Goal: Task Accomplishment & Management: Use online tool/utility

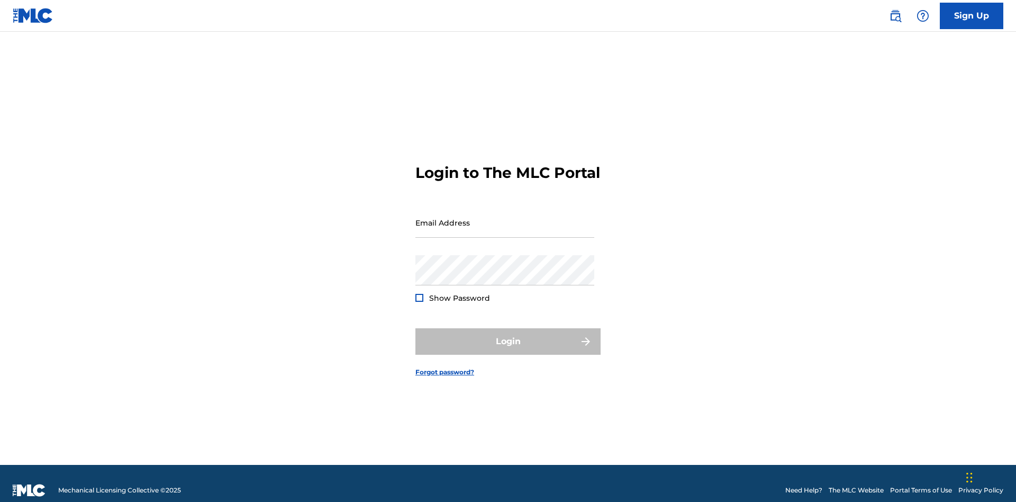
scroll to position [14, 0]
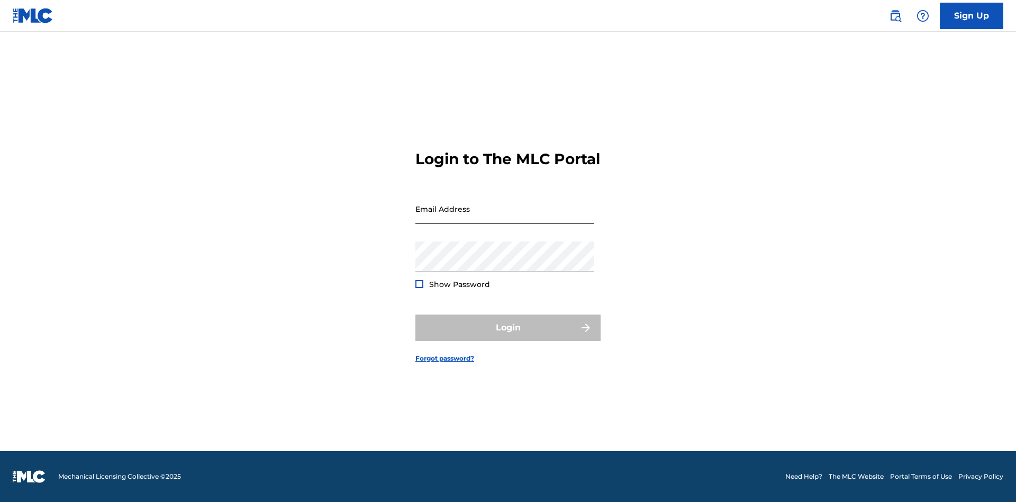
click at [505, 218] on input "Email Address" at bounding box center [505, 209] width 179 height 30
type input "[PERSON_NAME][EMAIL_ADDRESS][PERSON_NAME][DOMAIN_NAME]"
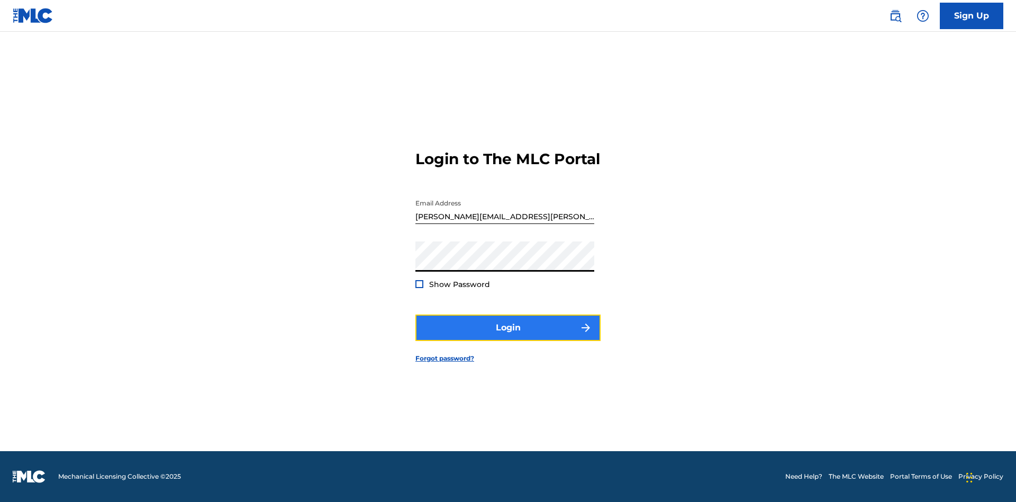
click at [508, 337] on button "Login" at bounding box center [508, 327] width 185 height 26
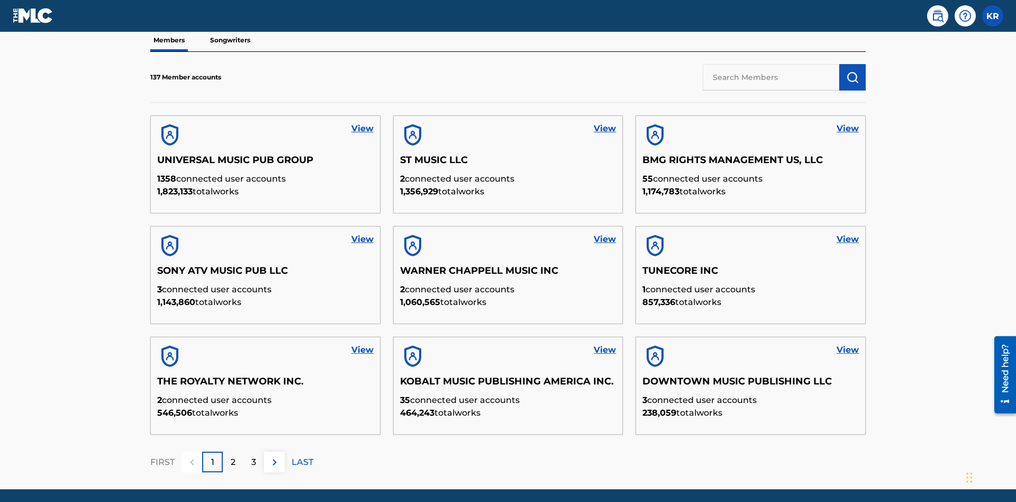
click at [771, 77] on input "text" at bounding box center [771, 77] width 137 height 26
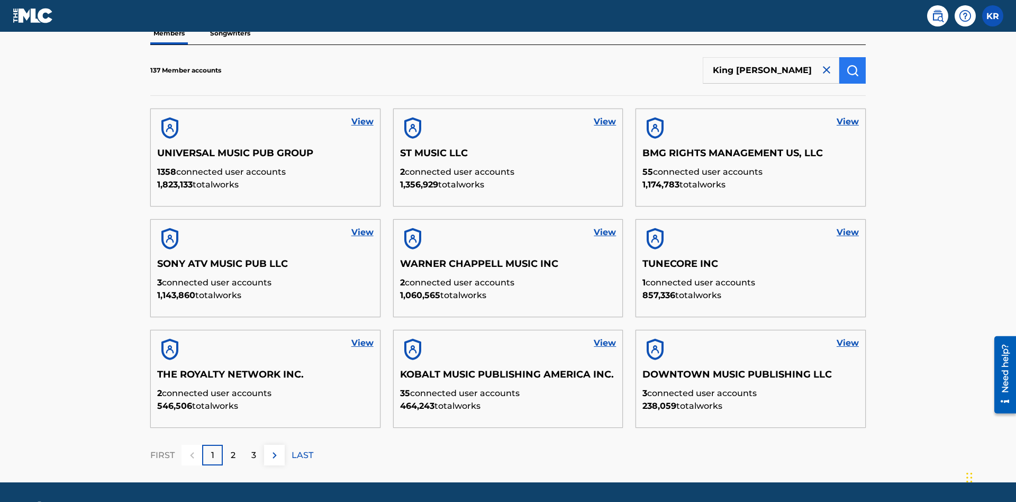
type input "King [PERSON_NAME]"
click at [853, 70] on img "submit" at bounding box center [852, 70] width 13 height 13
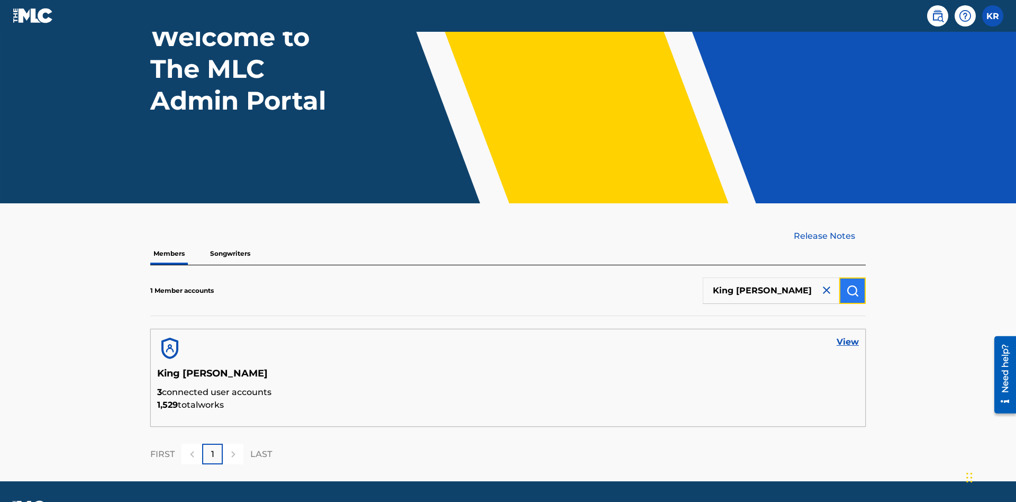
scroll to position [118, 0]
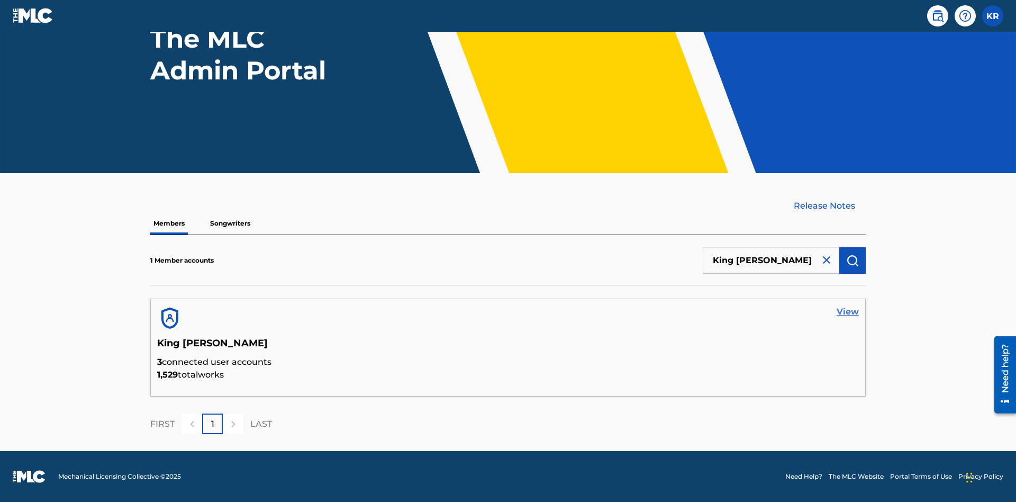
click at [848, 312] on link "View" at bounding box center [848, 311] width 22 height 13
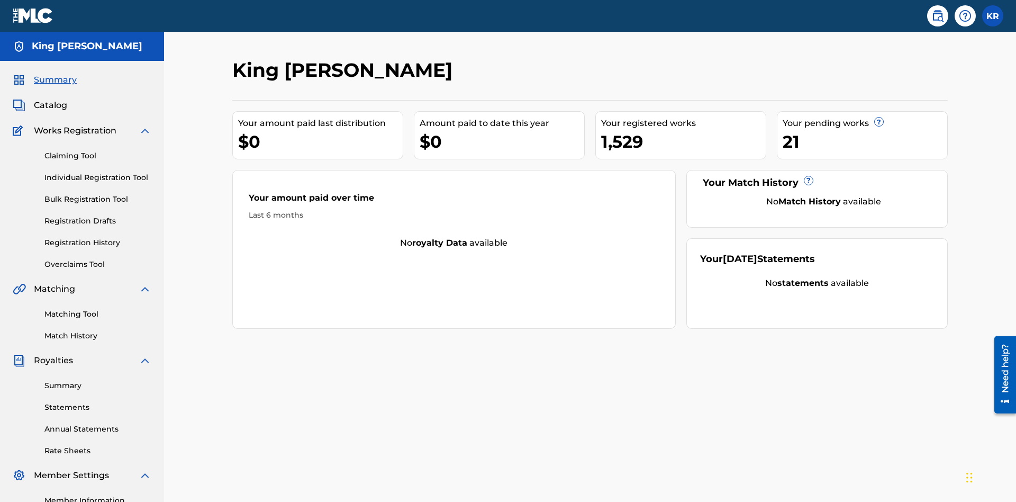
scroll to position [87, 0]
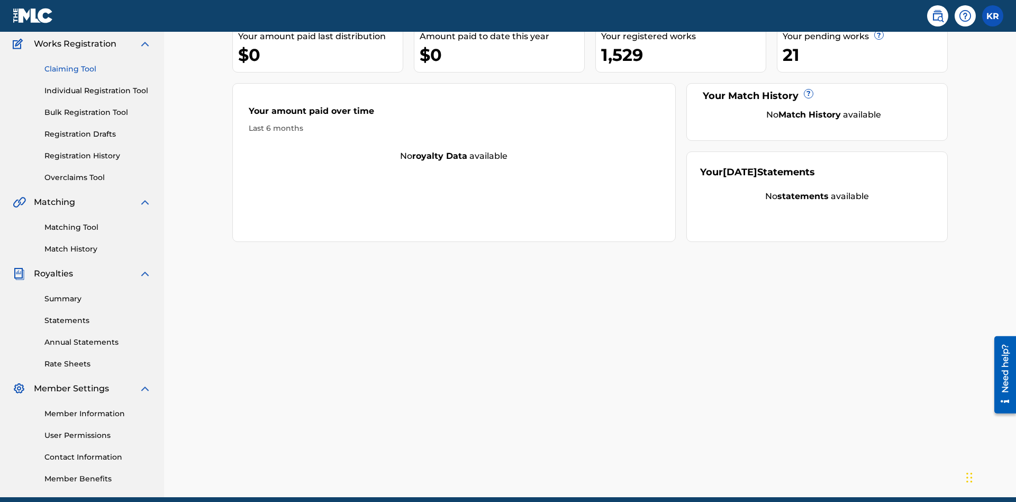
click at [98, 69] on link "Claiming Tool" at bounding box center [97, 69] width 107 height 11
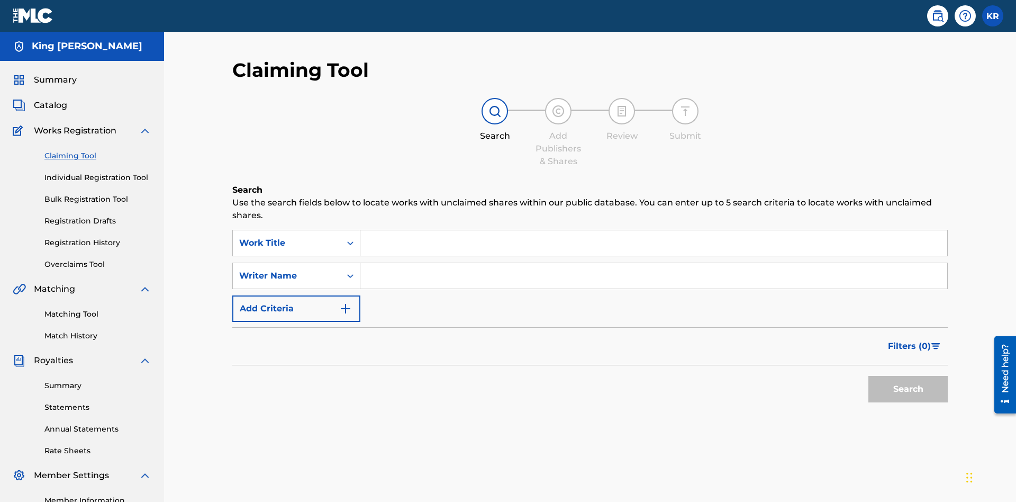
scroll to position [133, 0]
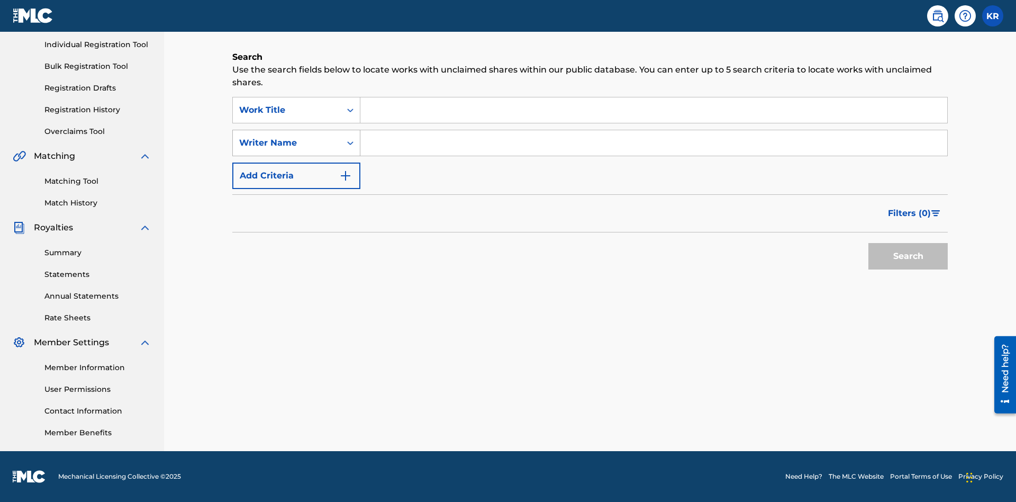
click at [287, 143] on div "Writer Name" at bounding box center [286, 143] width 95 height 13
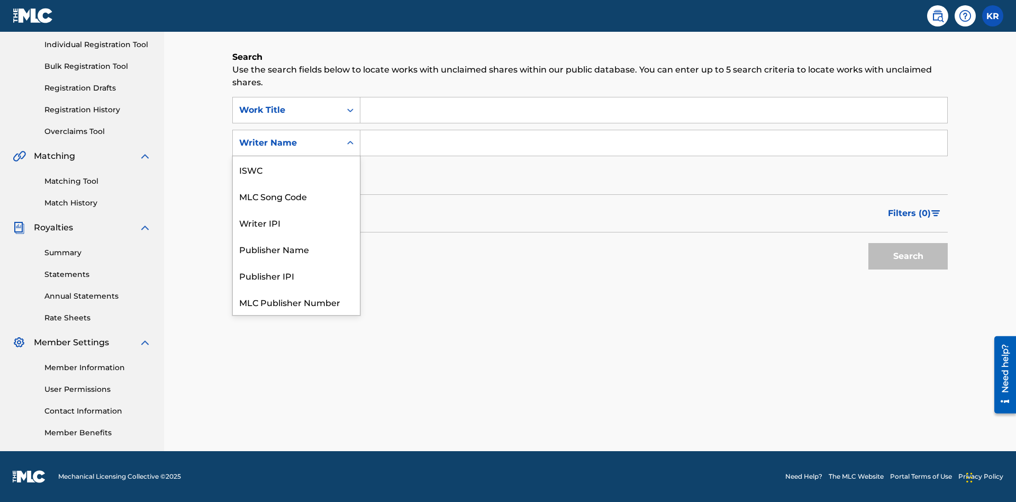
scroll to position [26, 0]
click at [296, 169] on div "MLC Song Code" at bounding box center [296, 169] width 127 height 26
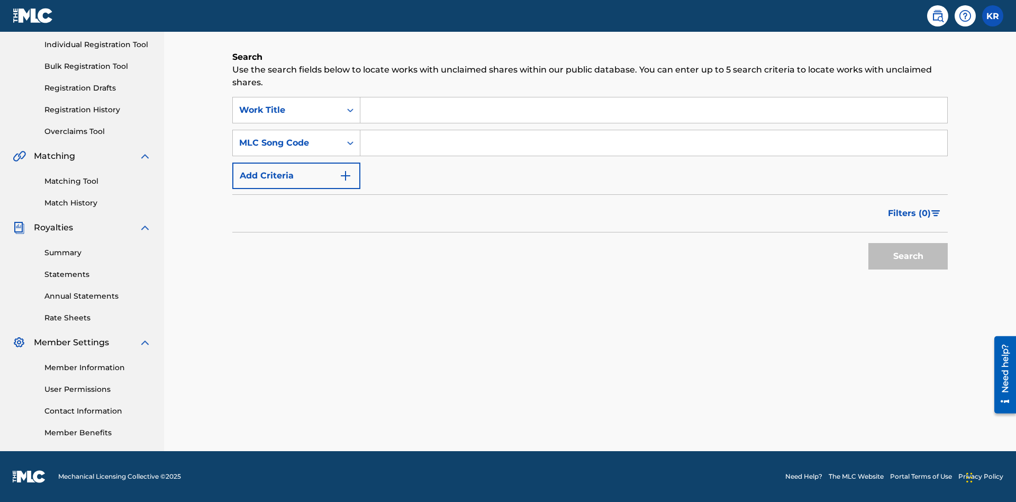
click at [654, 110] on input "Search Form" at bounding box center [653, 109] width 587 height 25
type input "NON-OWNED WORK TO CLAIM"
click at [654, 143] on input "Search Form" at bounding box center [653, 142] width 587 height 25
click at [908, 256] on button "Search" at bounding box center [908, 256] width 79 height 26
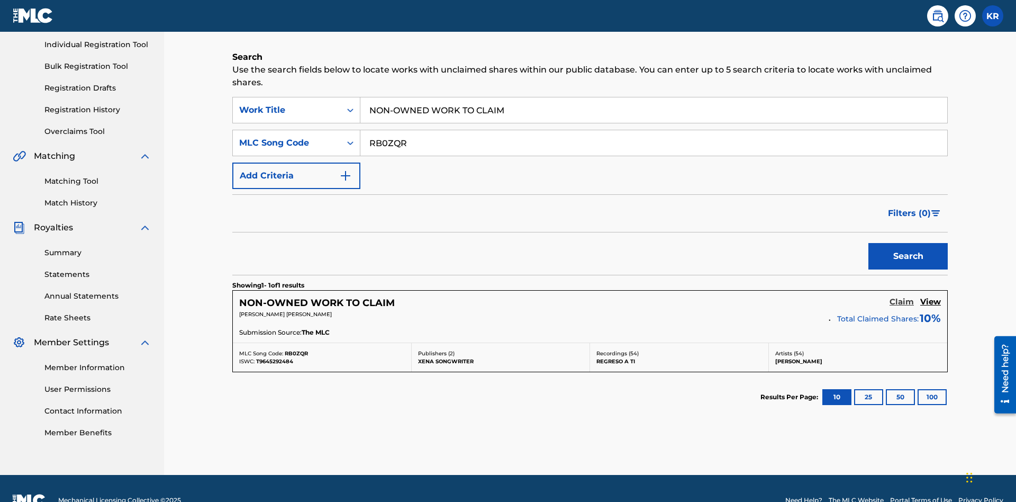
click at [902, 297] on h5 "Claim" at bounding box center [902, 302] width 24 height 10
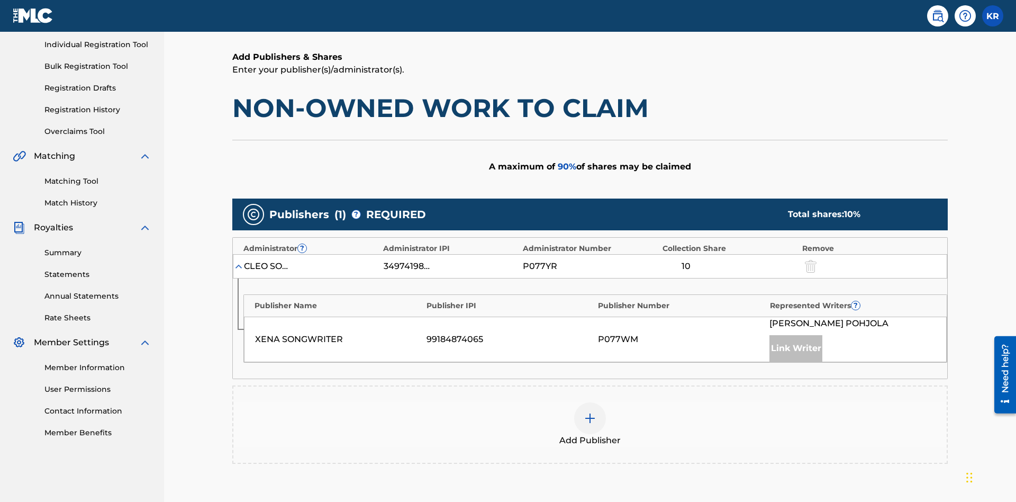
click at [590, 412] on img at bounding box center [590, 418] width 13 height 13
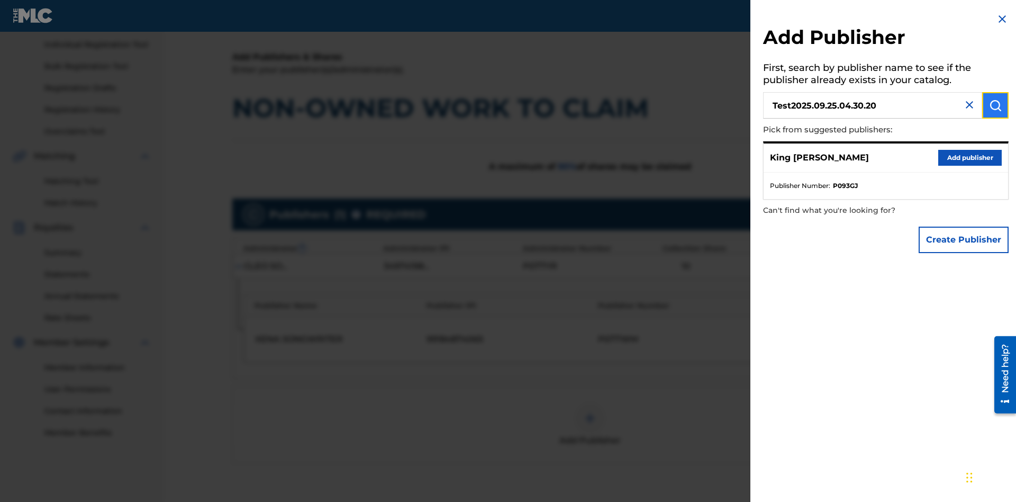
click at [996, 105] on img "submit" at bounding box center [995, 105] width 13 height 13
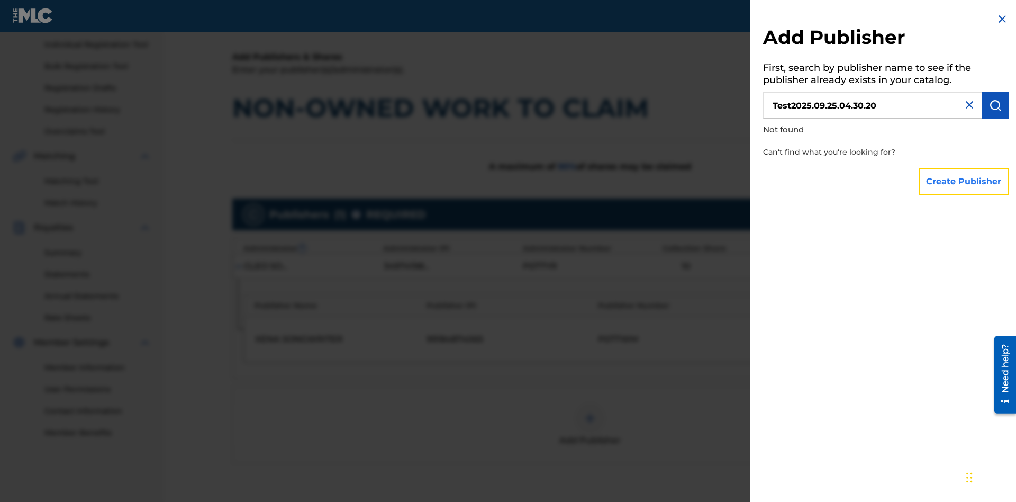
click at [964, 181] on button "Create Publisher" at bounding box center [964, 181] width 90 height 26
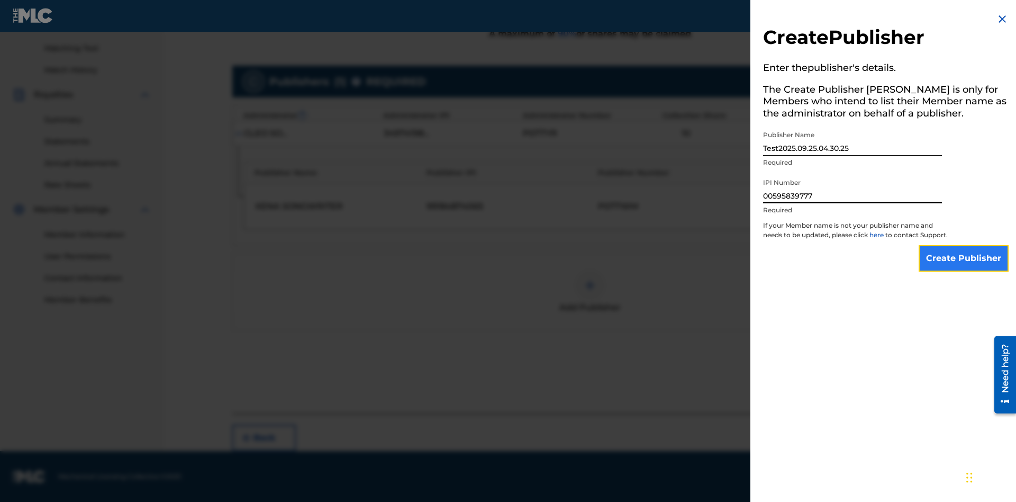
click at [964, 268] on input "Create Publisher" at bounding box center [964, 258] width 90 height 26
click at [964, 245] on input "Create Publisher" at bounding box center [964, 258] width 90 height 26
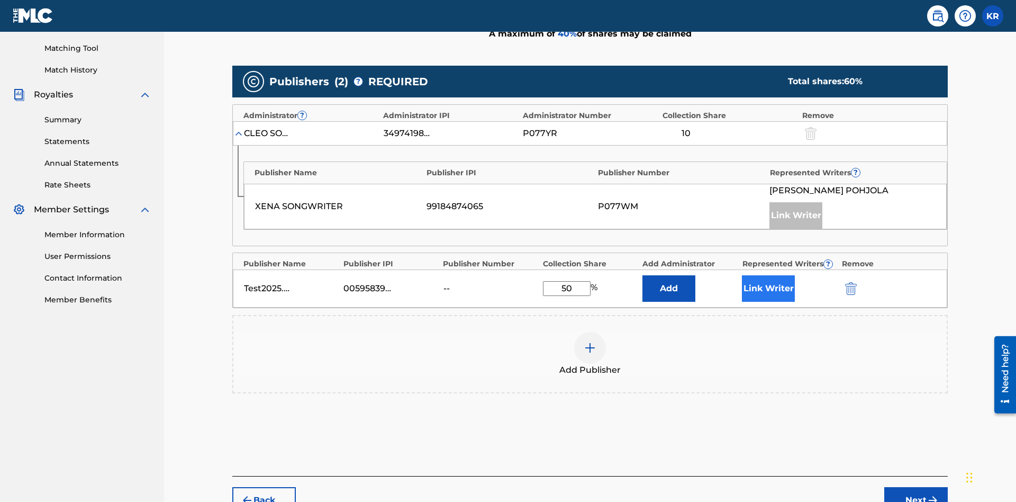
type input "50"
click at [769, 275] on button "Link Writer" at bounding box center [768, 288] width 53 height 26
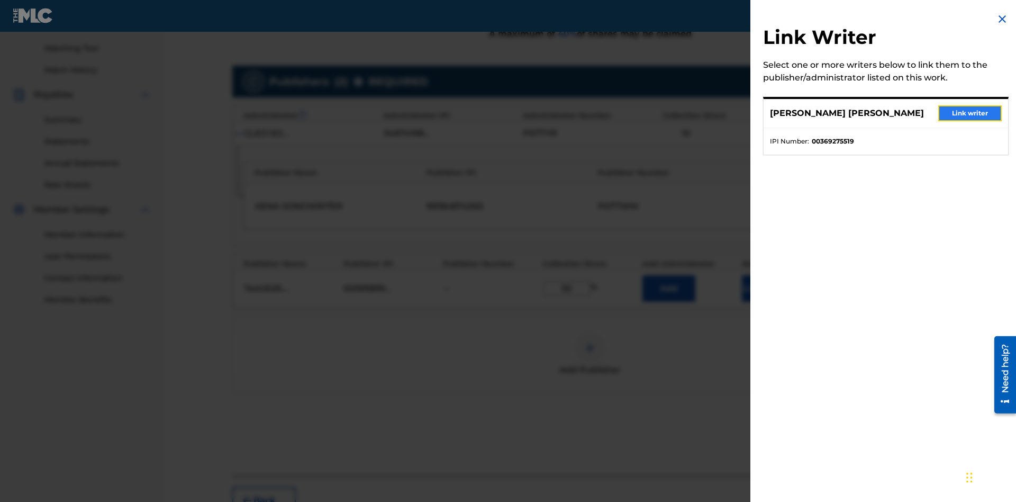
click at [970, 113] on button "Link writer" at bounding box center [971, 113] width 64 height 16
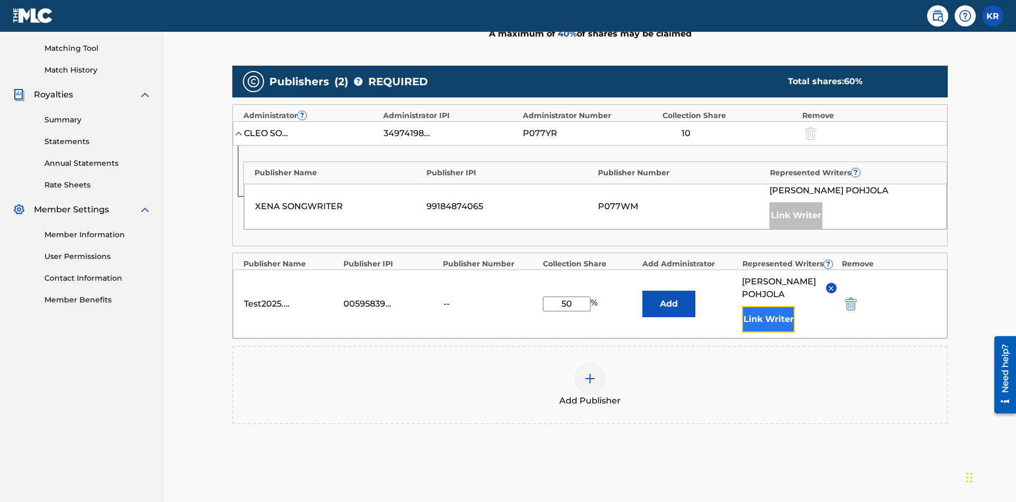
click at [769, 306] on button "Link Writer" at bounding box center [768, 319] width 53 height 26
click at [669, 291] on button "Add" at bounding box center [669, 304] width 53 height 26
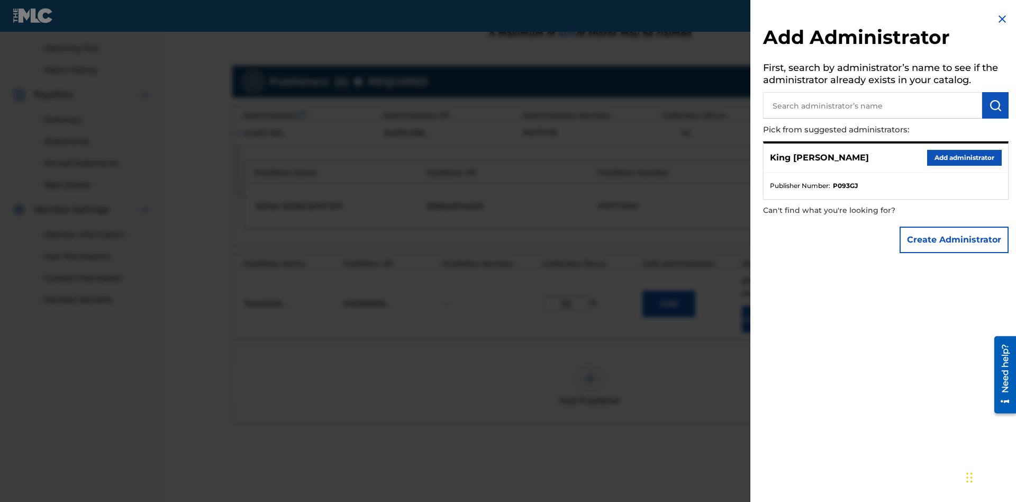
click at [873, 105] on input "text" at bounding box center [872, 105] width 219 height 26
type input "Test2025.09.25.04.30.51"
click at [996, 105] on img "submit" at bounding box center [995, 105] width 13 height 13
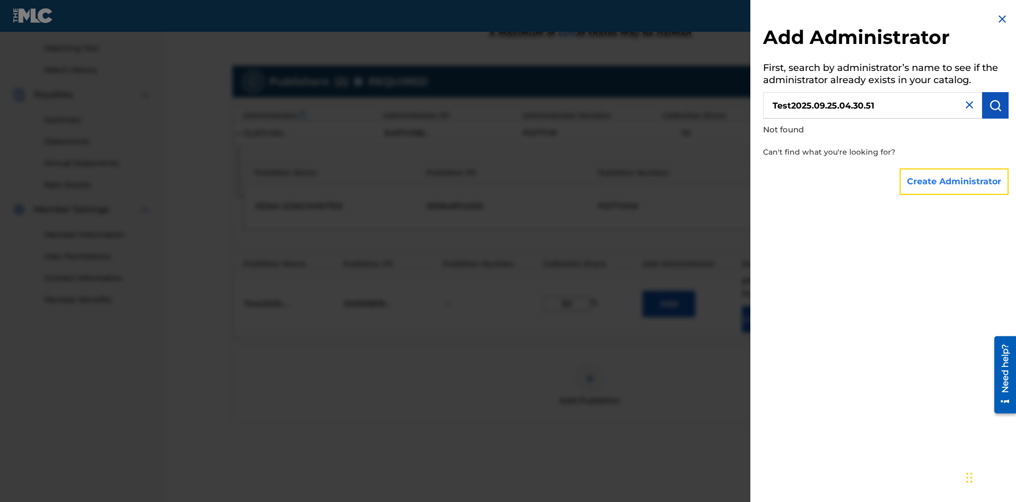
click at [955, 181] on button "Create Administrator" at bounding box center [954, 181] width 109 height 26
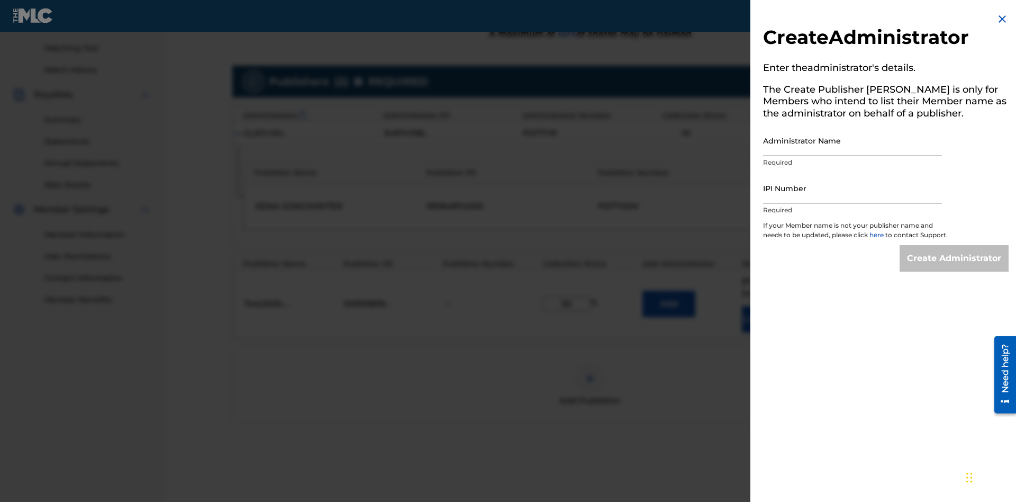
click at [853, 140] on input "Administrator Name" at bounding box center [852, 140] width 179 height 30
click at [853, 188] on input "IPI Number" at bounding box center [852, 188] width 179 height 30
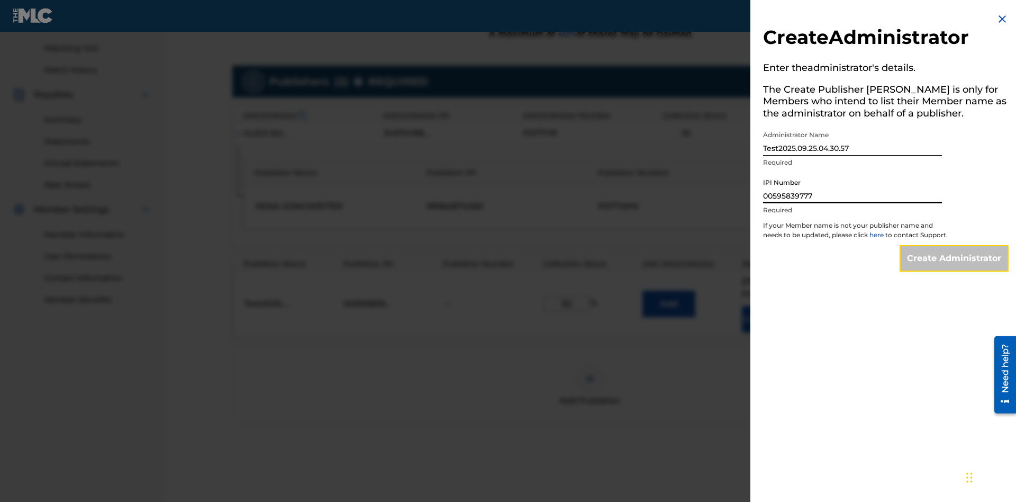
click at [955, 268] on input "Create Administrator" at bounding box center [954, 258] width 109 height 26
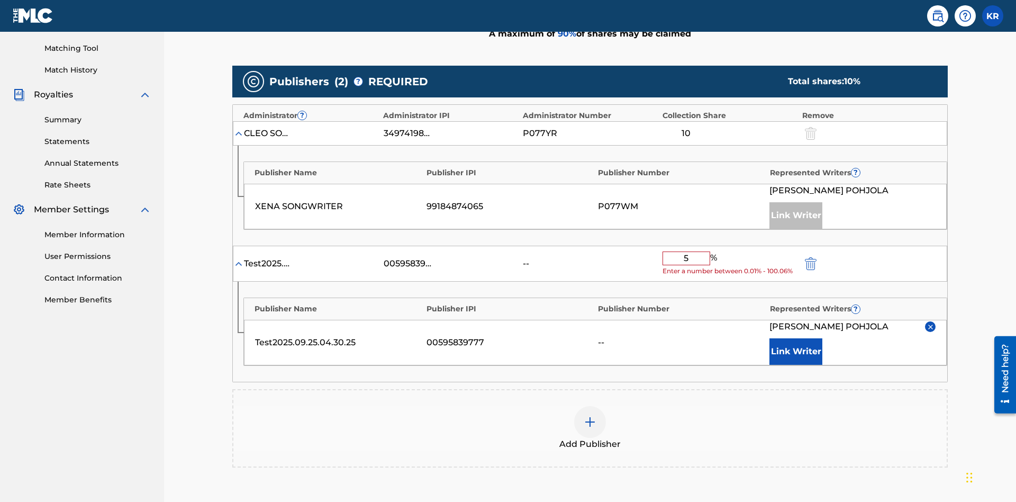
type input "50"
